Goal: Task Accomplishment & Management: Manage account settings

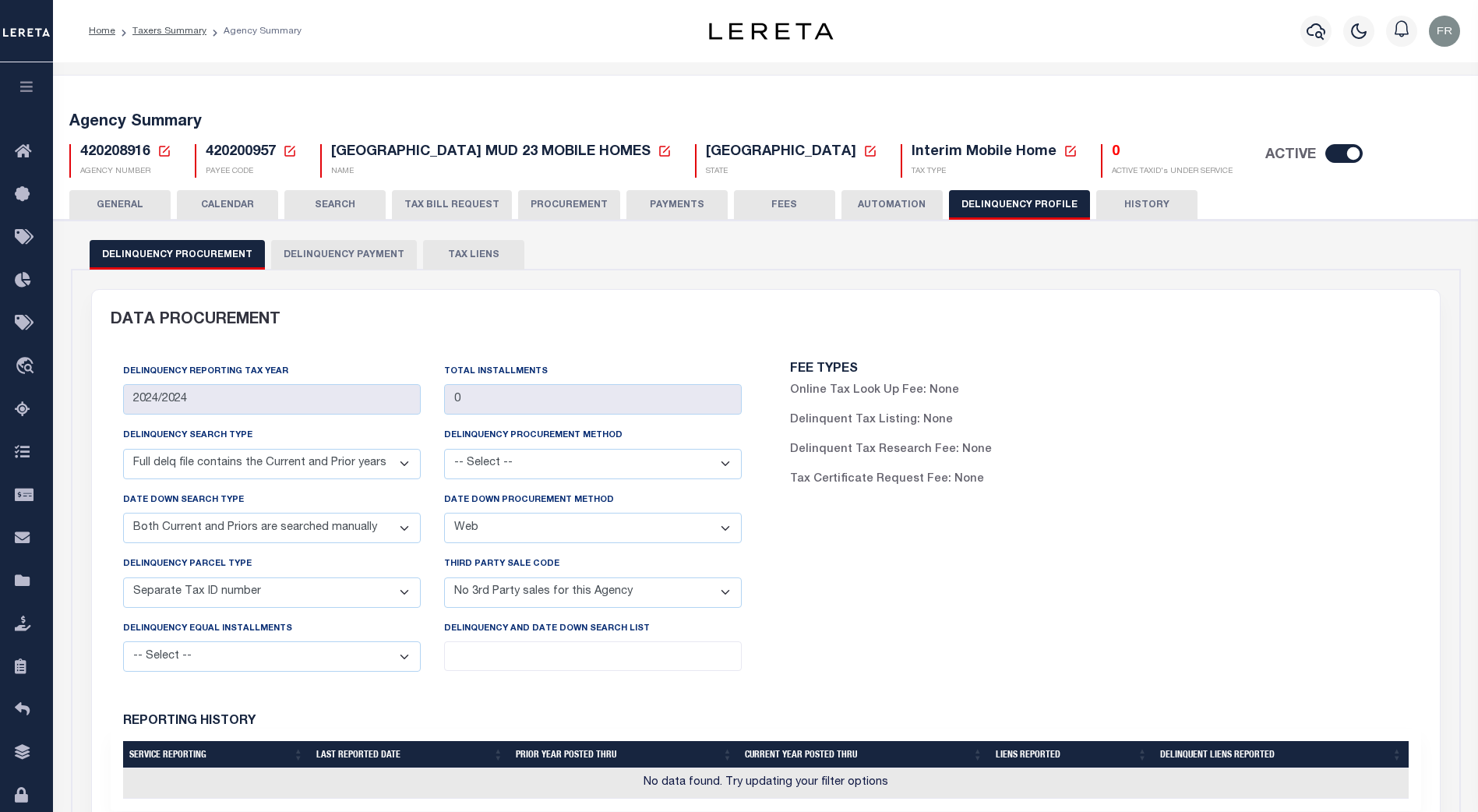
select select "DCPY"
select select "CPYM"
select select "WEB"
select select "STN"
select select "NPA"
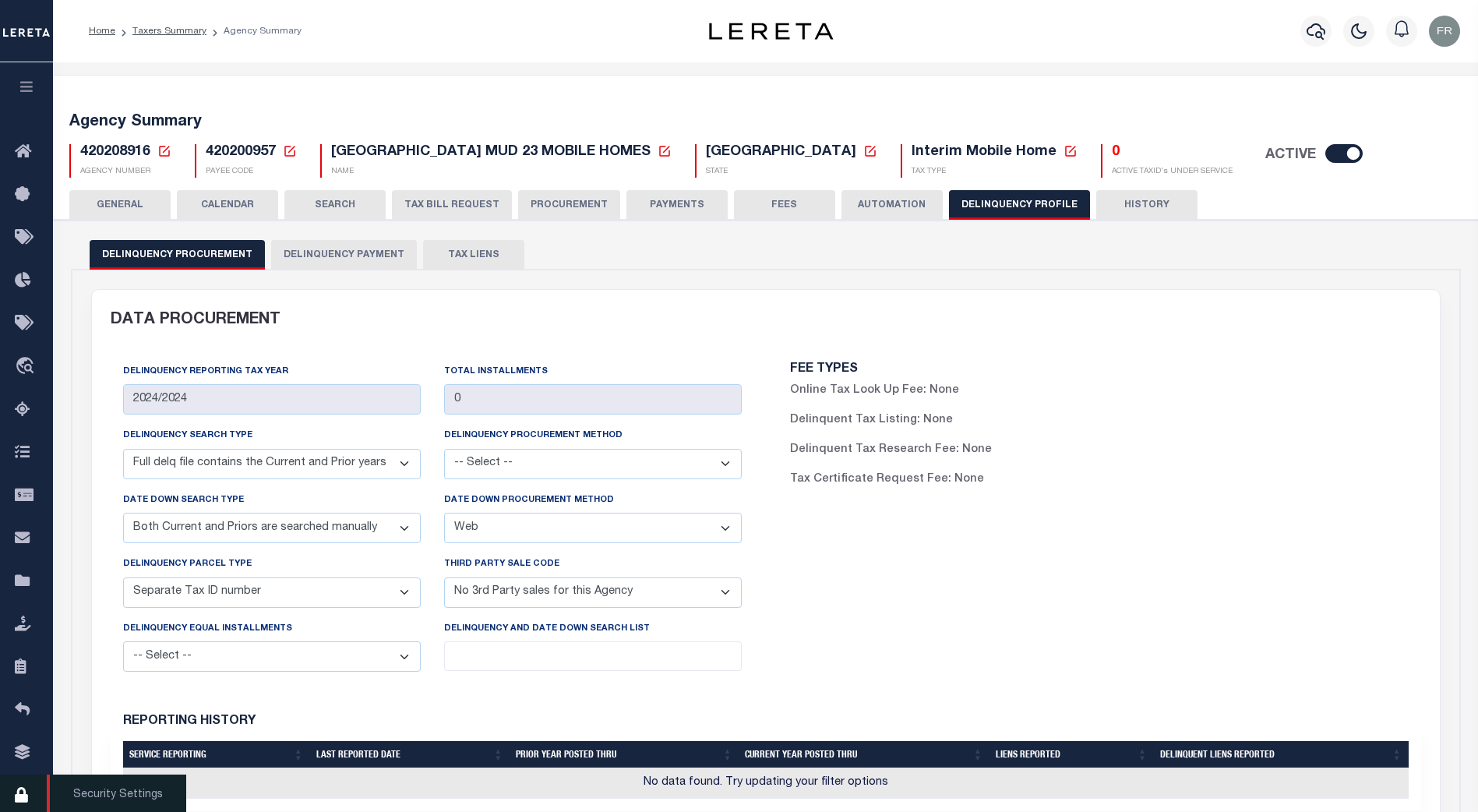
click at [22, 801] on icon at bounding box center [27, 796] width 25 height 20
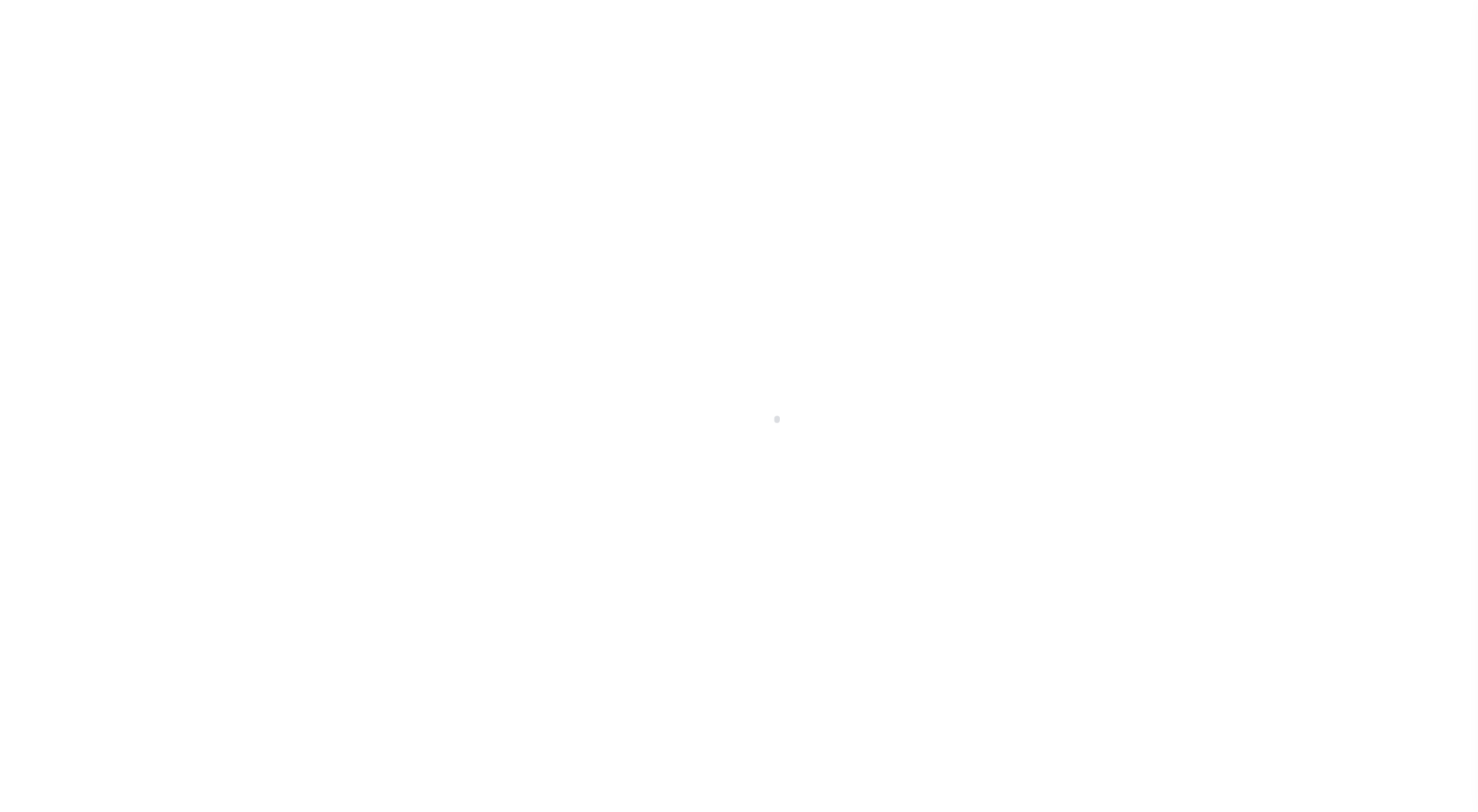
select select "100"
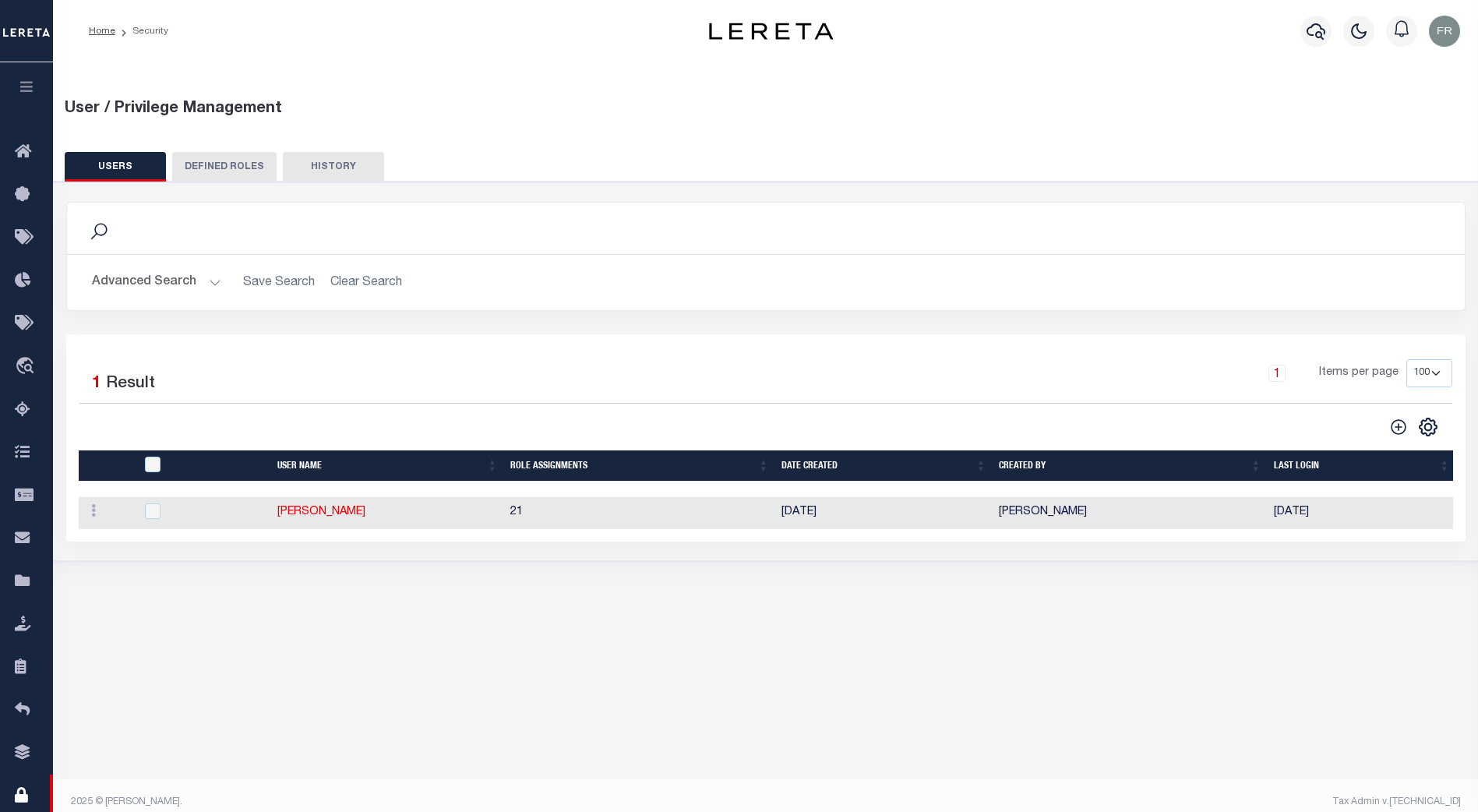
click at [210, 284] on button "Advanced Search" at bounding box center [157, 282] width 130 height 30
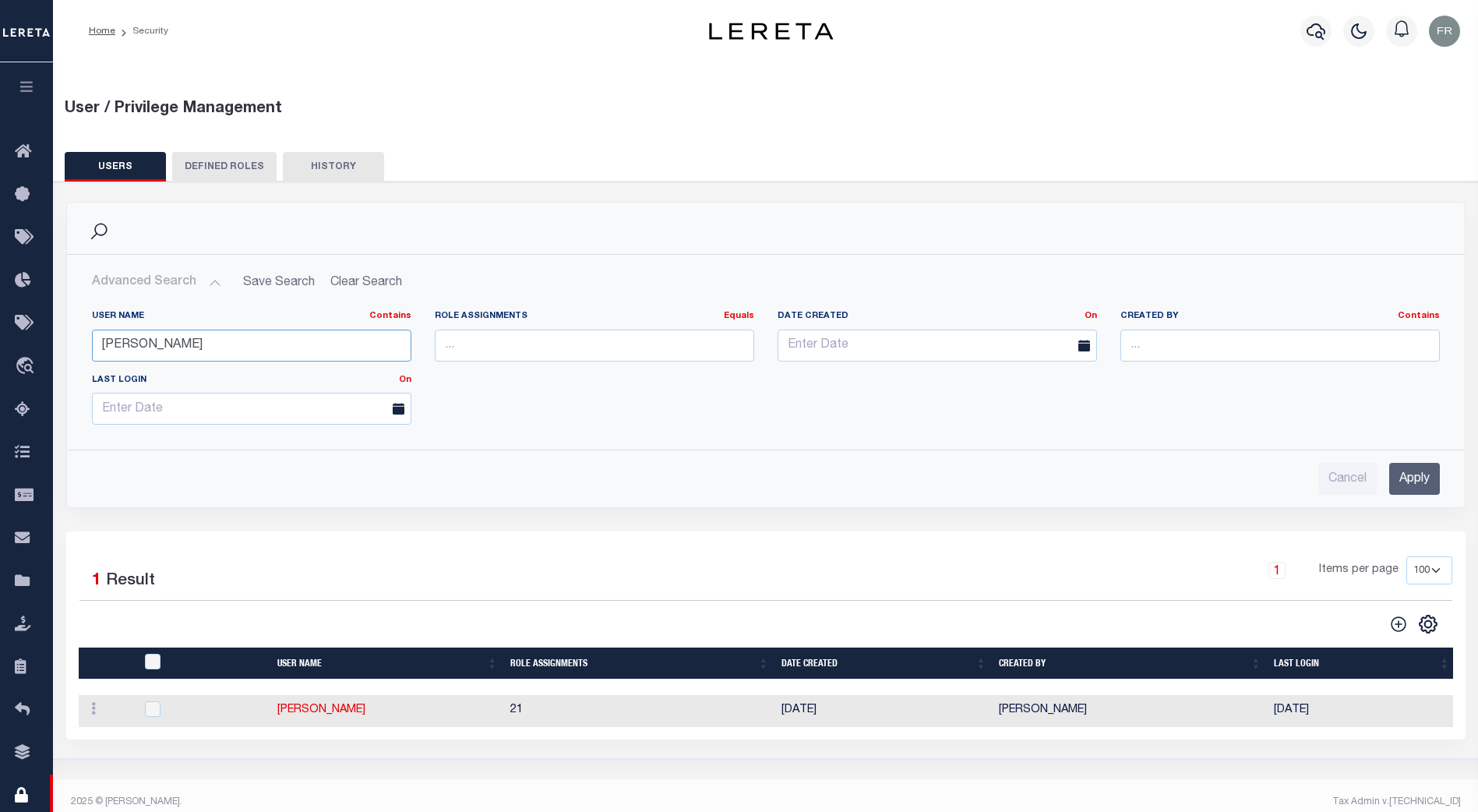
drag, startPoint x: 161, startPoint y: 337, endPoint x: 87, endPoint y: 351, distance: 75.3
click at [87, 351] on div "User Name Contains Contains Is mandy" at bounding box center [251, 342] width 343 height 64
type input "melissa"
click at [1412, 476] on input "Apply" at bounding box center [1414, 479] width 51 height 32
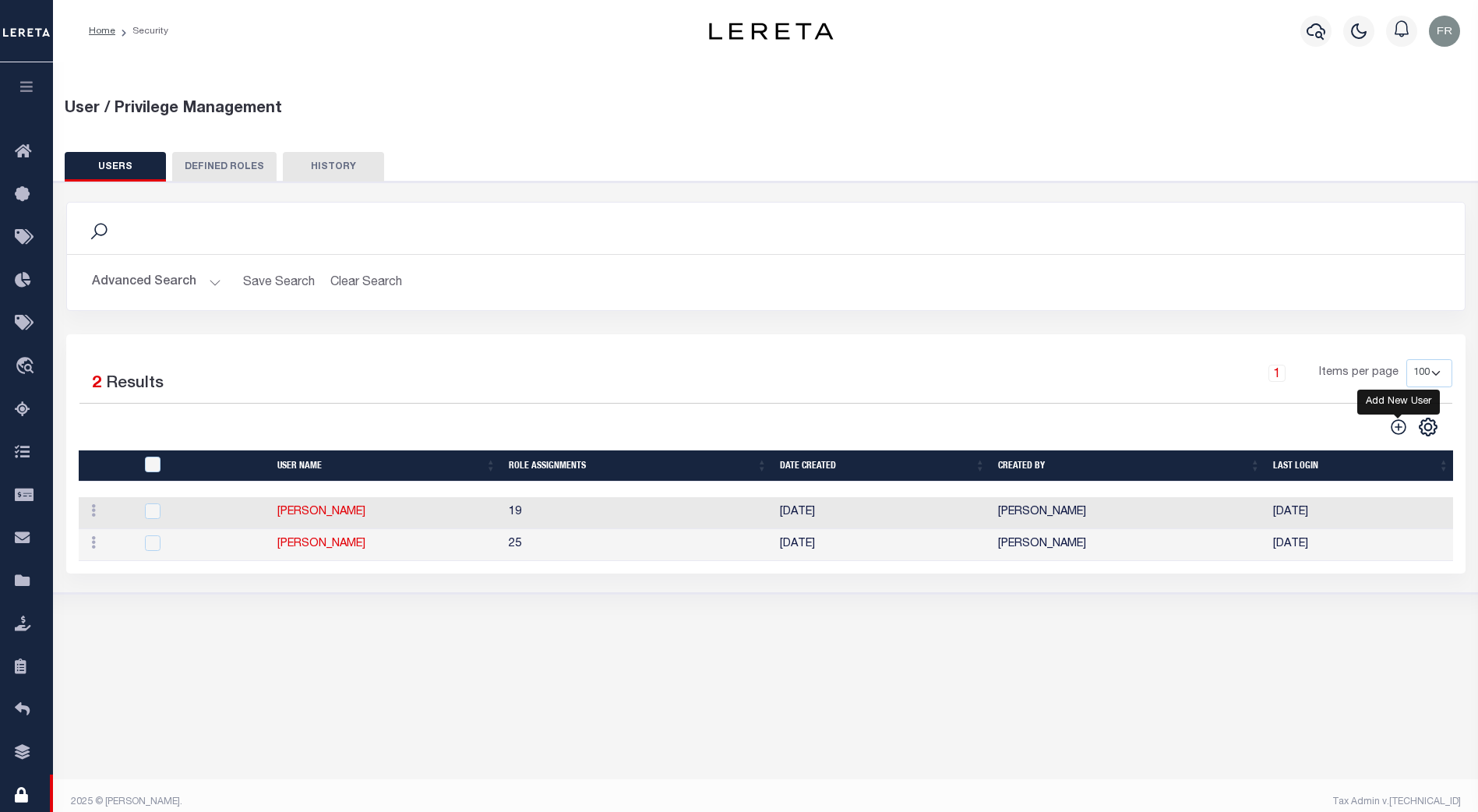
click at [1397, 426] on icon "" at bounding box center [1398, 426] width 20 height 20
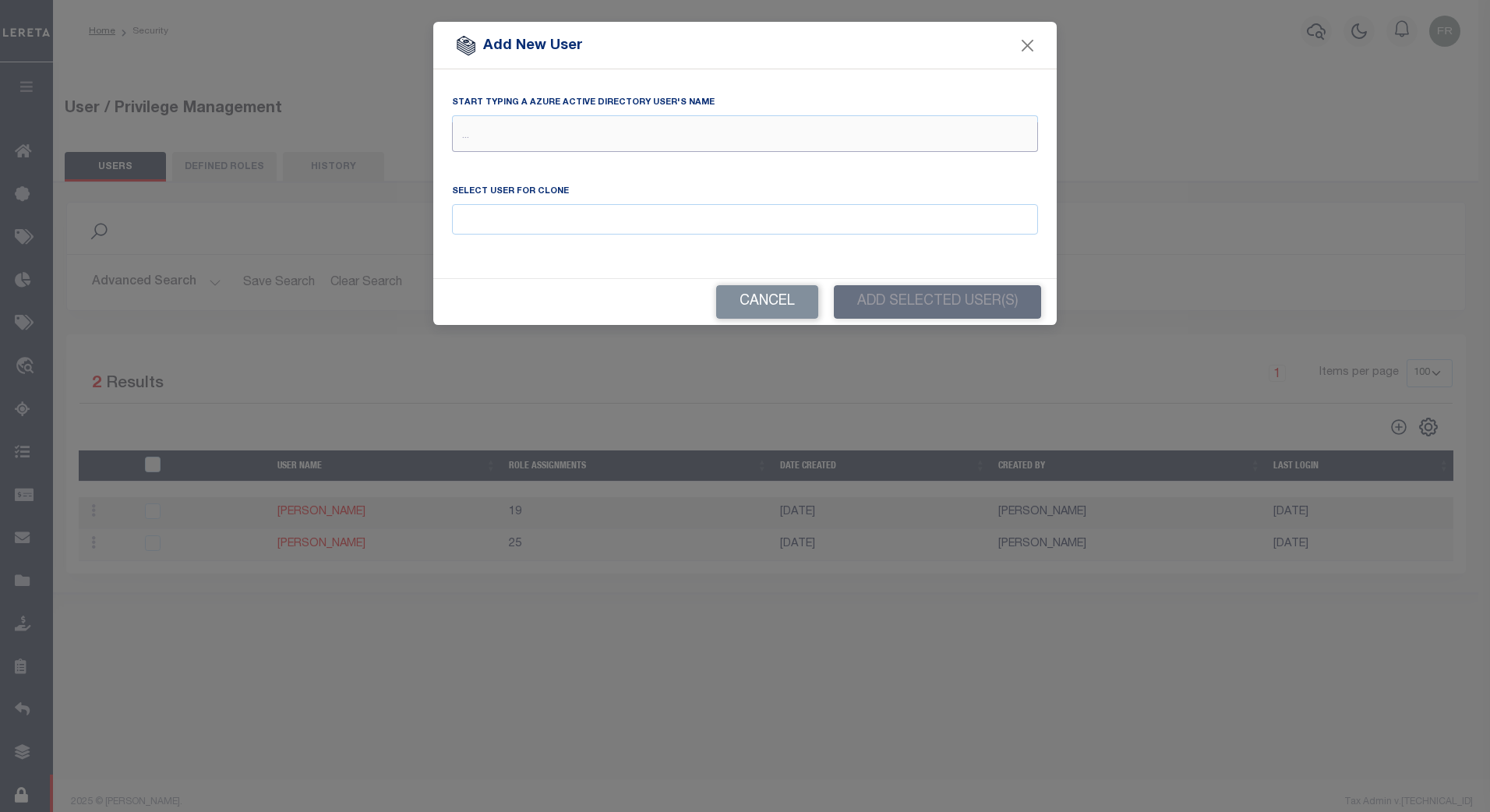
click at [486, 134] on input "text" at bounding box center [745, 137] width 586 height 29
type input "cook"
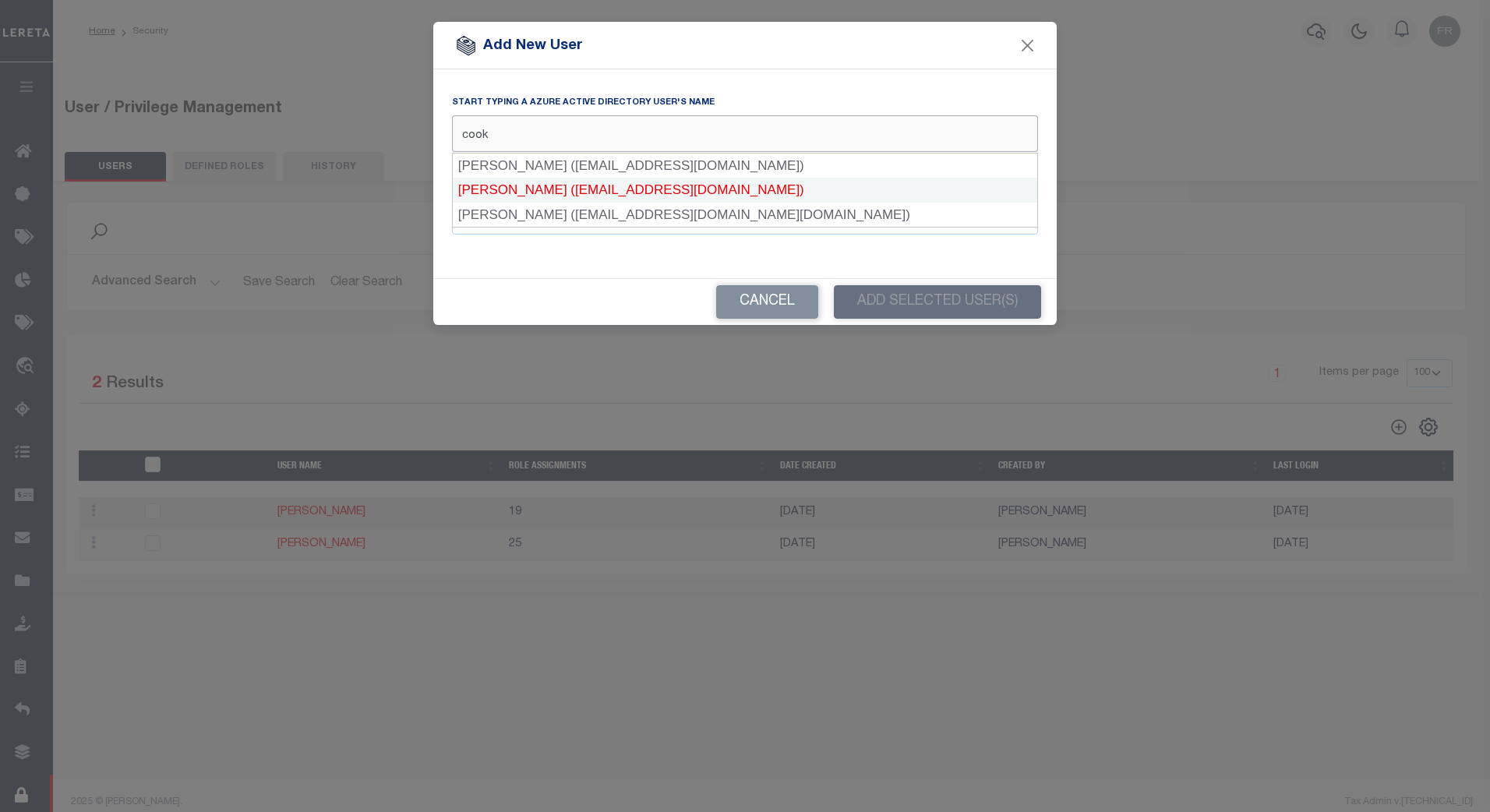
click at [634, 188] on div "Cook, Natalie (ncook@lereta.net)" at bounding box center [745, 190] width 585 height 25
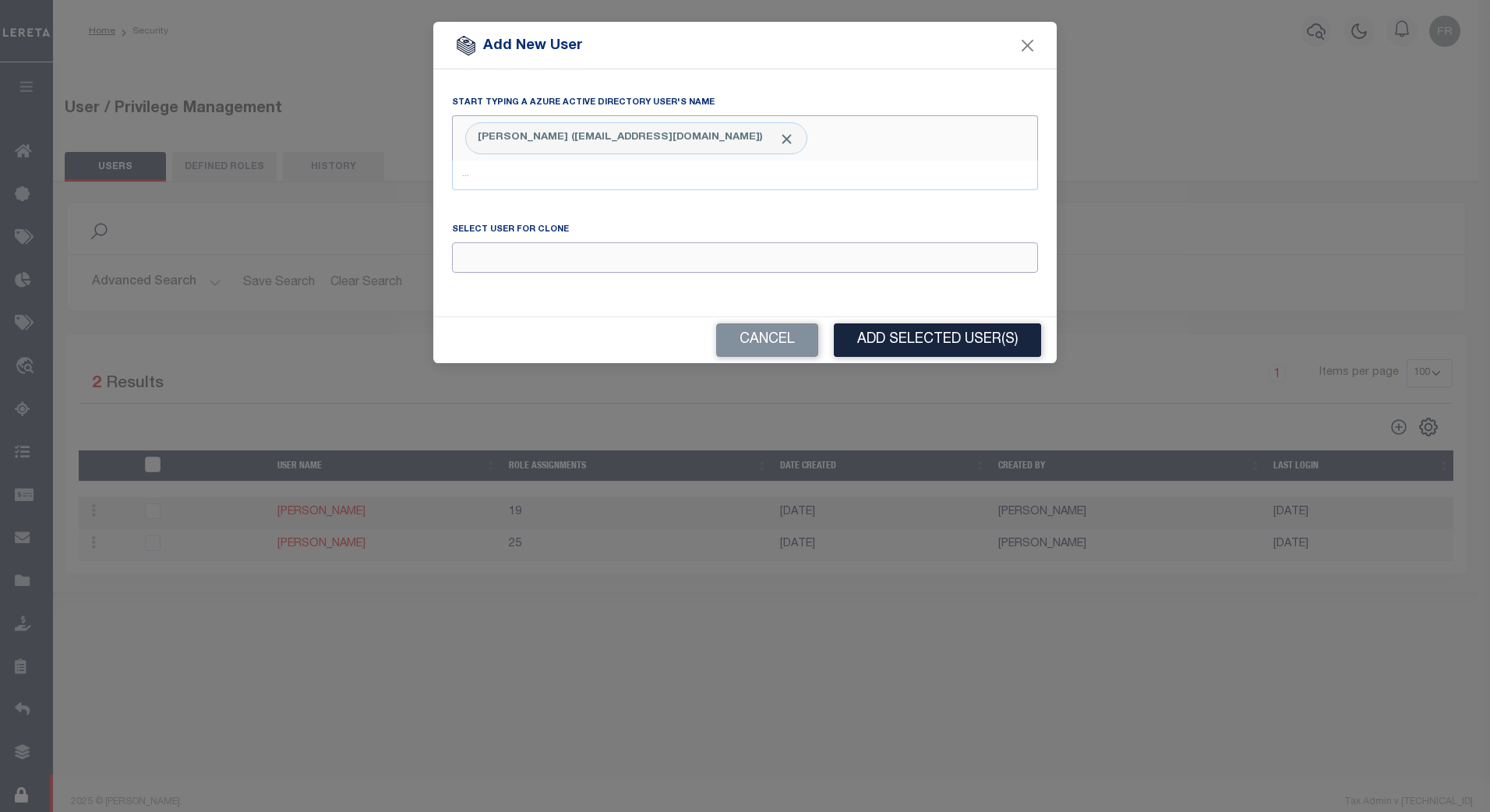
click at [506, 255] on input "Email" at bounding box center [745, 257] width 586 height 30
type input "Fink Melissa"
click at [943, 338] on button "Add Selected User(s)" at bounding box center [938, 340] width 207 height 33
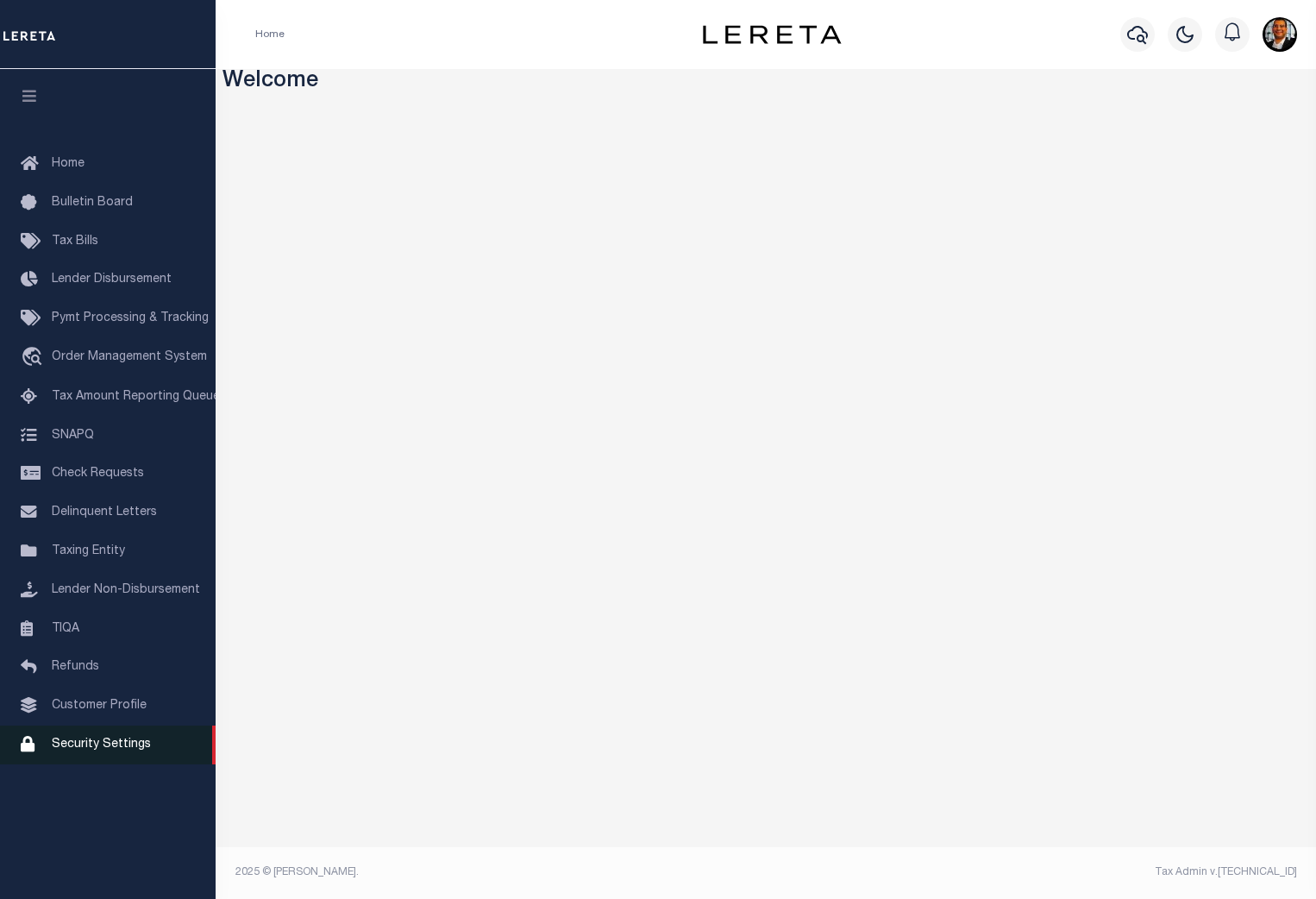
click at [106, 750] on span "Security Settings" at bounding box center [101, 744] width 99 height 12
